Goal: Task Accomplishment & Management: Use online tool/utility

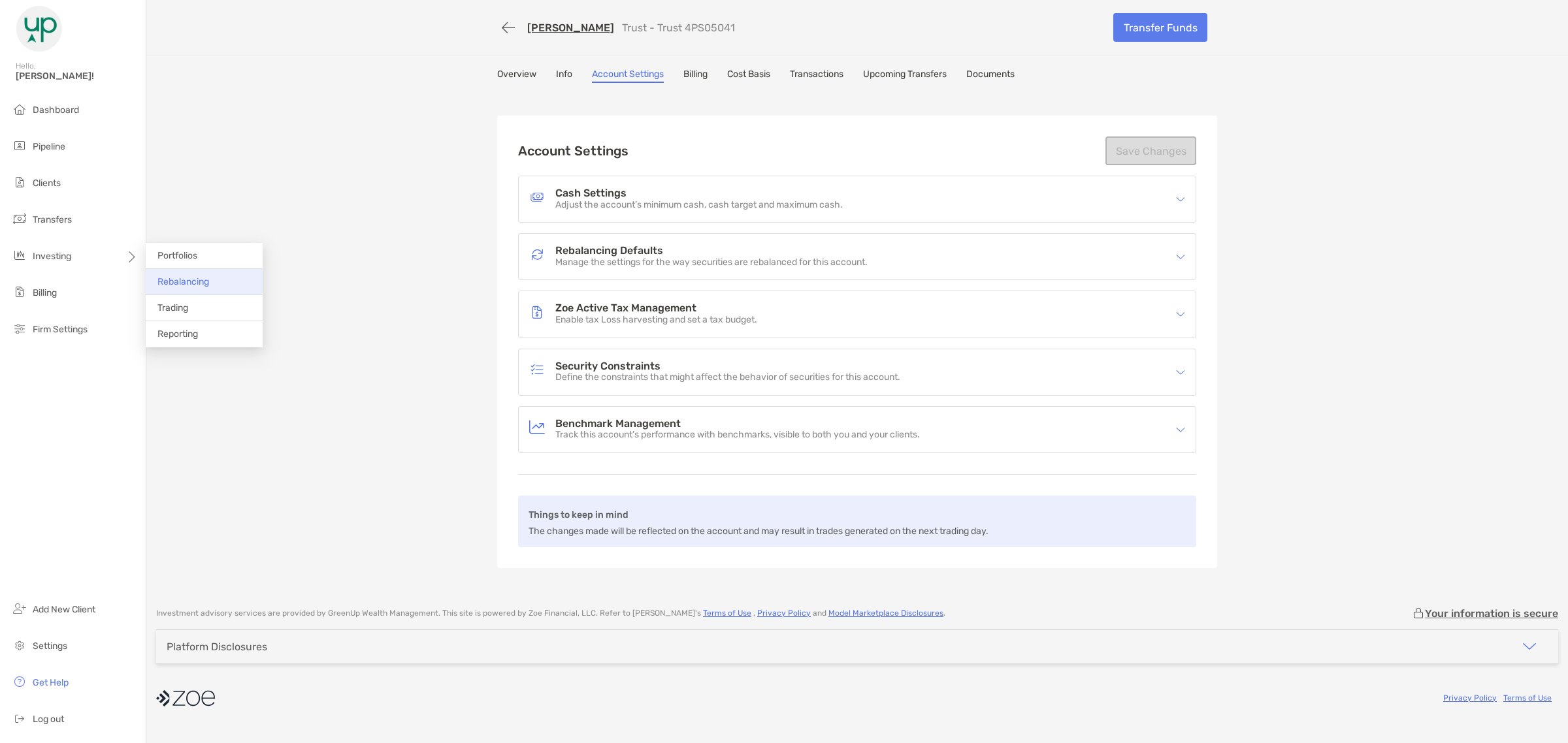
click at [167, 285] on span "Rebalancing" at bounding box center [182, 281] width 52 height 11
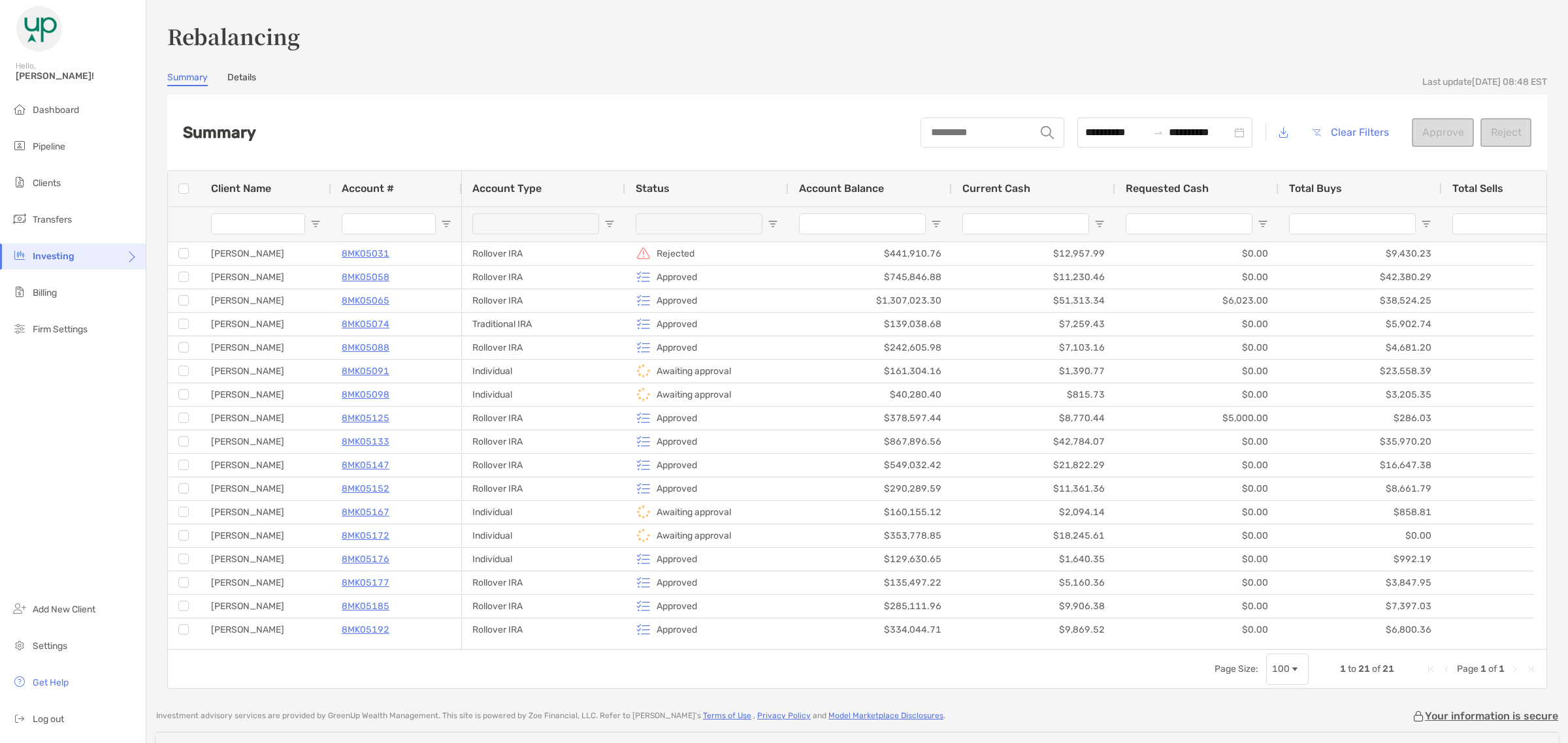
click at [665, 185] on span "Status" at bounding box center [653, 188] width 34 height 13
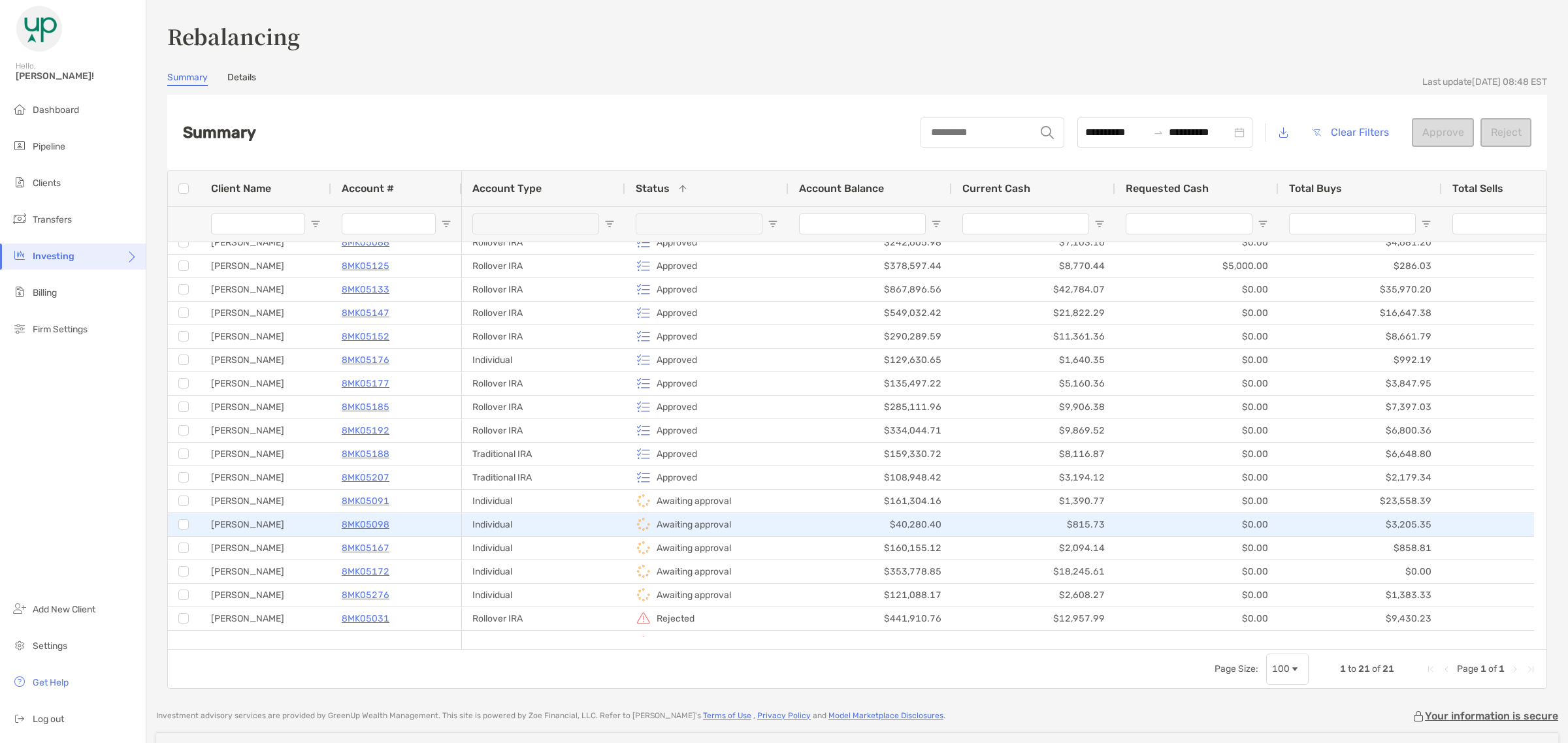
scroll to position [100, 0]
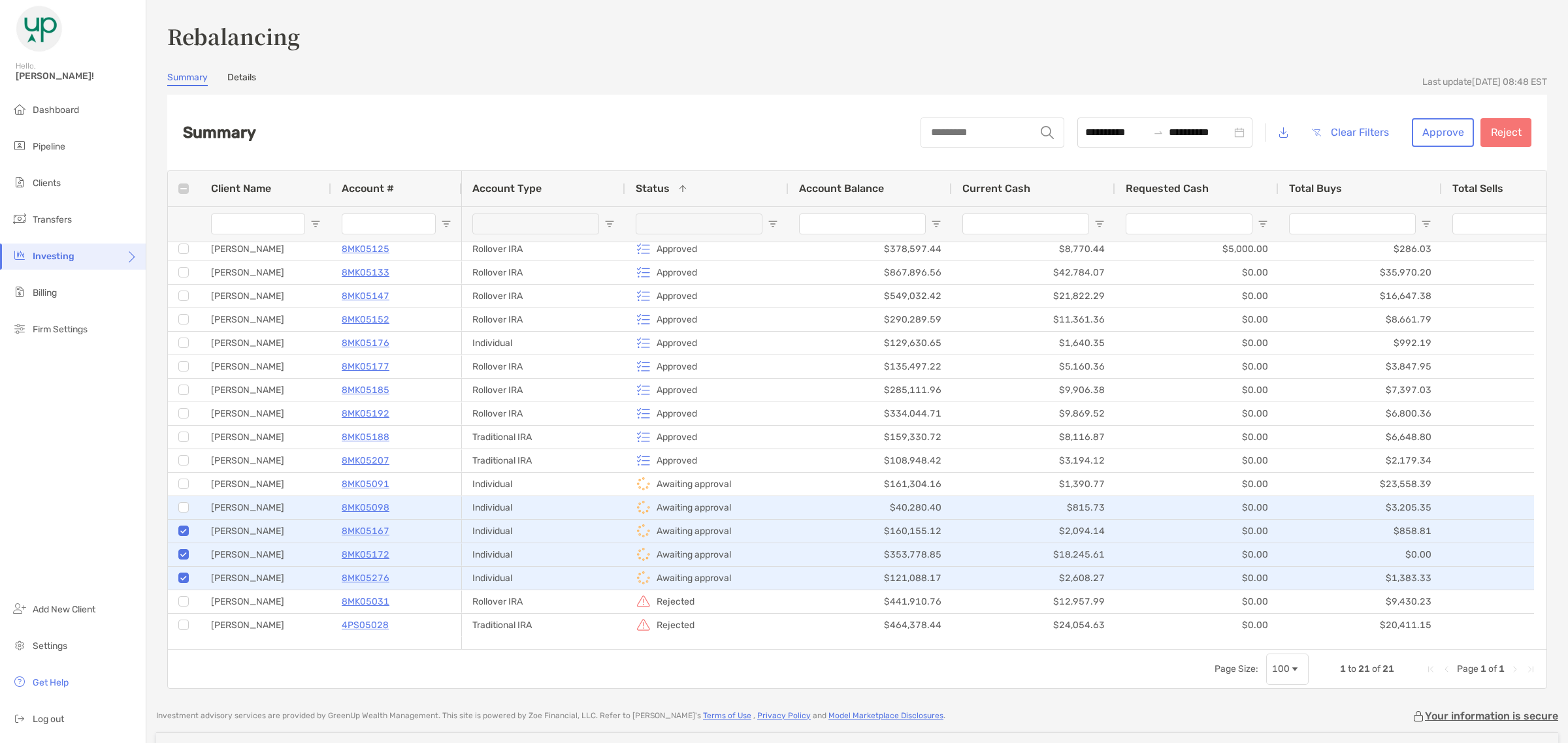
click at [188, 502] on div at bounding box center [183, 507] width 10 height 10
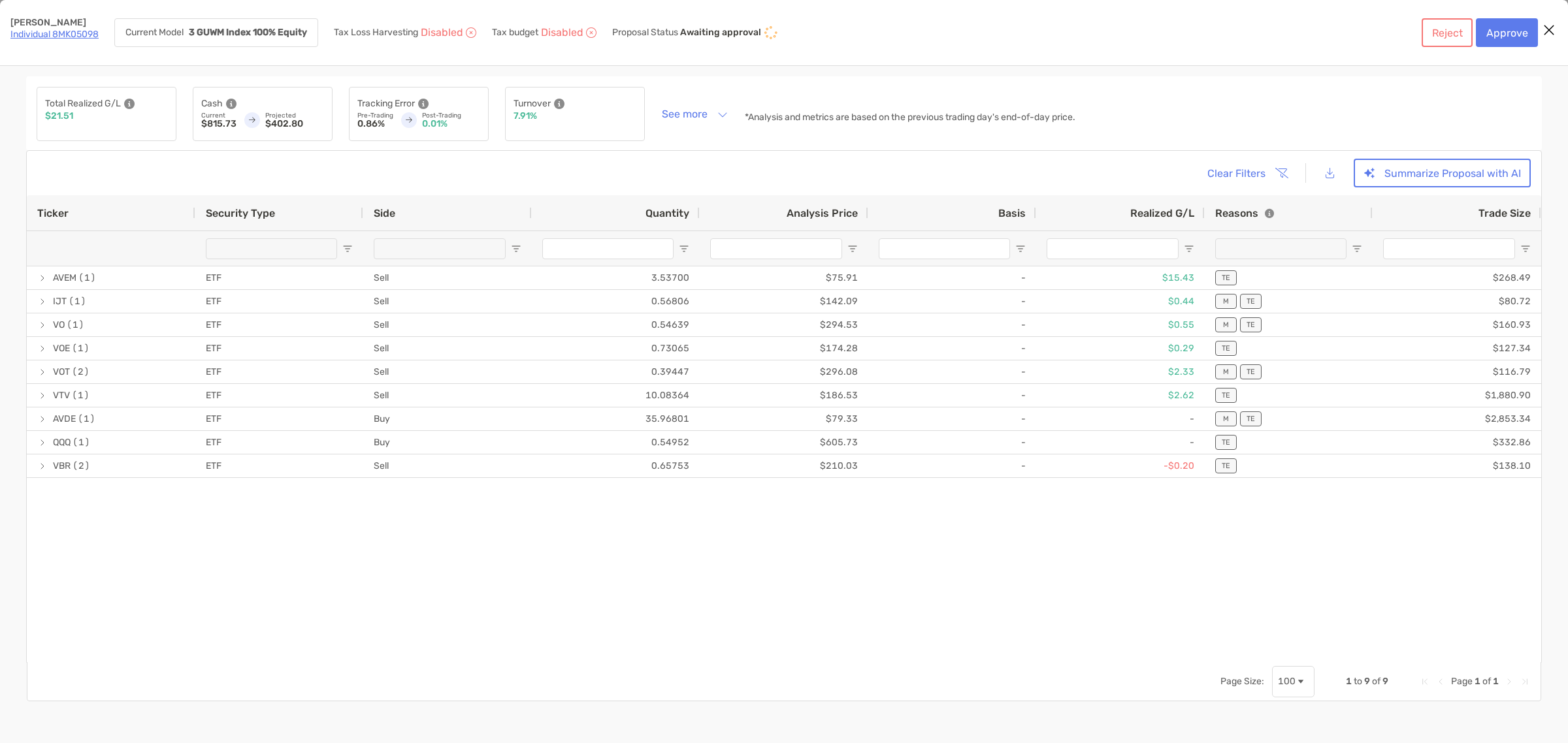
click at [1549, 24] on icon "Close modal" at bounding box center [1549, 30] width 12 height 16
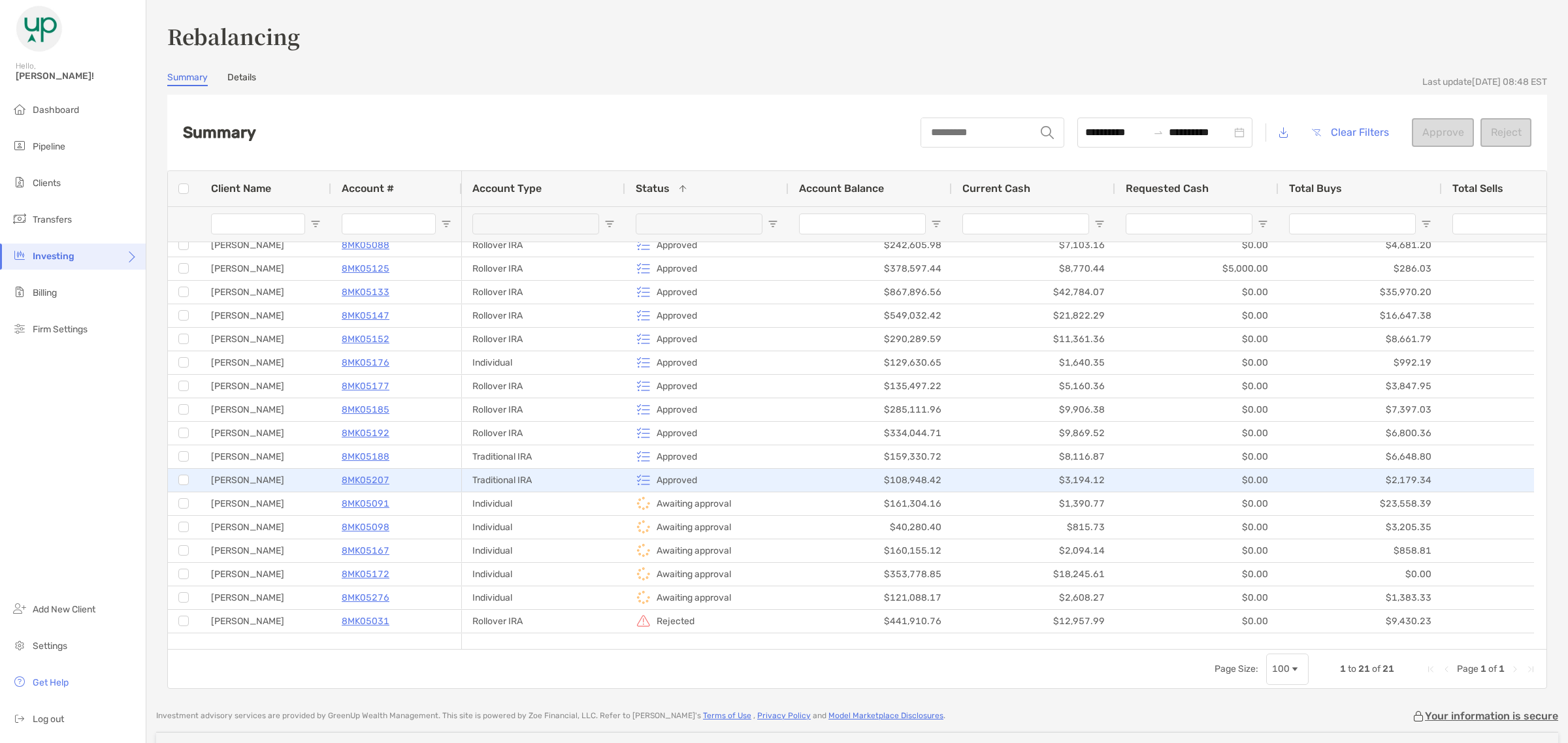
scroll to position [100, 0]
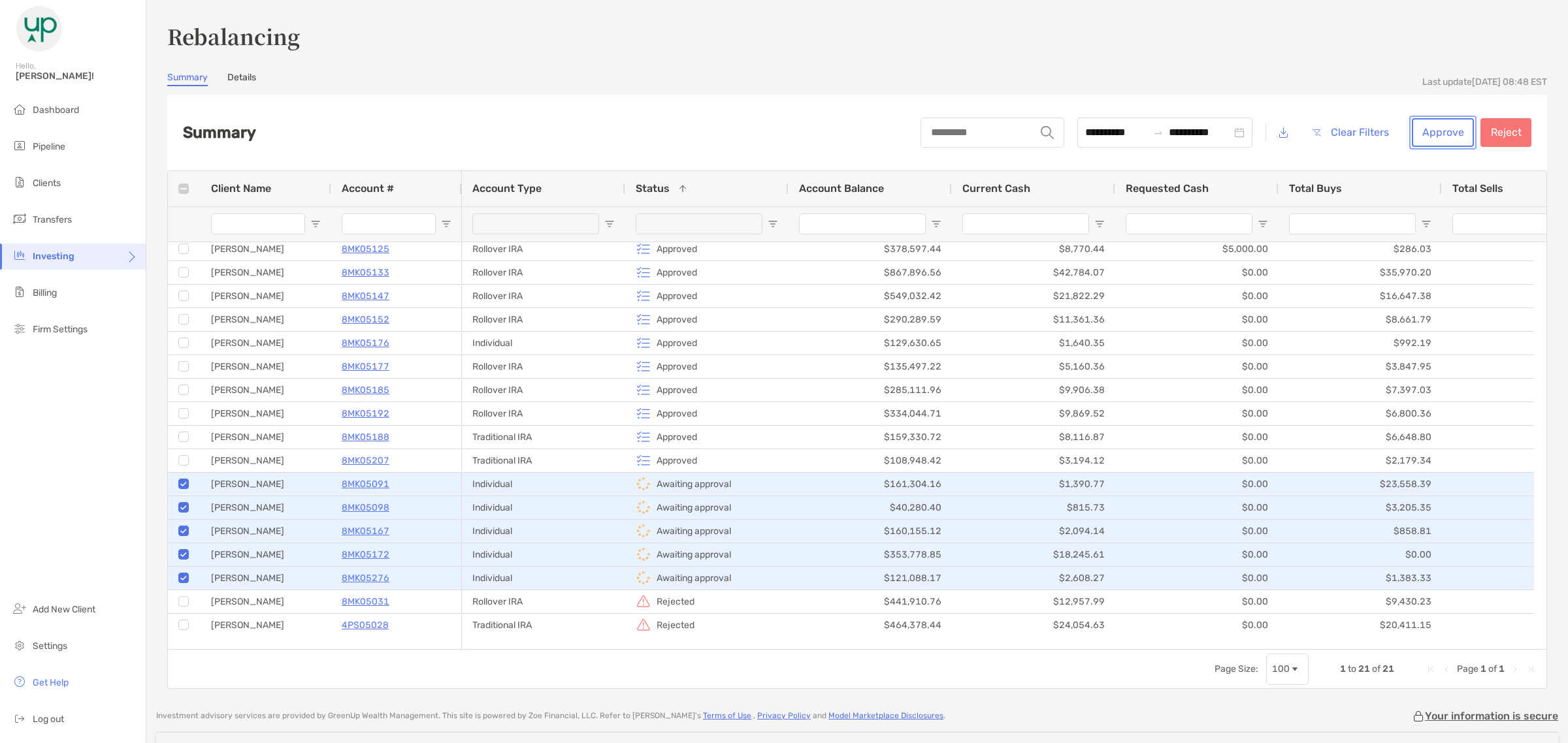
click at [1427, 129] on button "Approve" at bounding box center [1442, 133] width 62 height 29
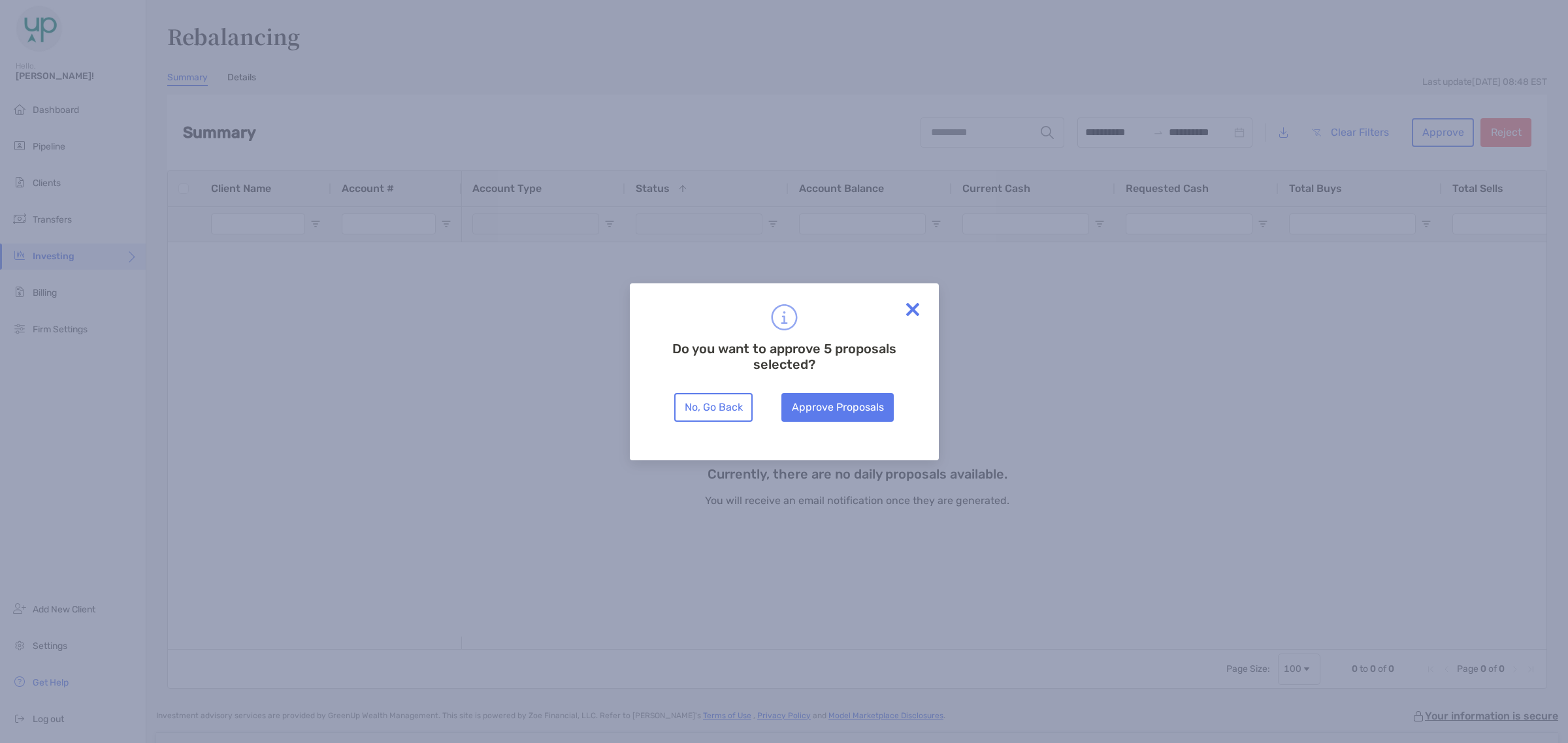
click at [862, 391] on div "Do you want to approve 5 proposals selected? No, Go Back Approve Proposals" at bounding box center [784, 362] width 248 height 117
click at [855, 402] on button "Approve Proposals" at bounding box center [837, 408] width 112 height 29
